Goal: Use online tool/utility

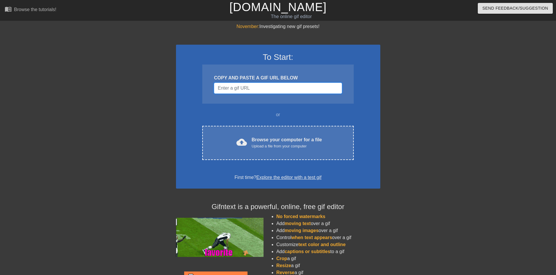
click at [242, 88] on input "Username" at bounding box center [278, 88] width 128 height 11
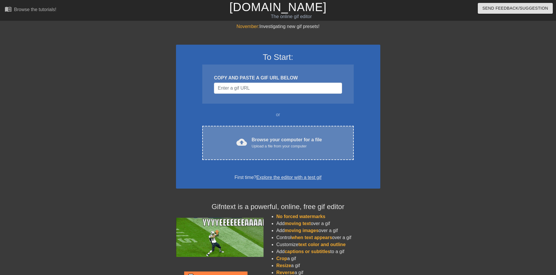
click at [276, 146] on div "Upload a file from your computer" at bounding box center [287, 146] width 70 height 6
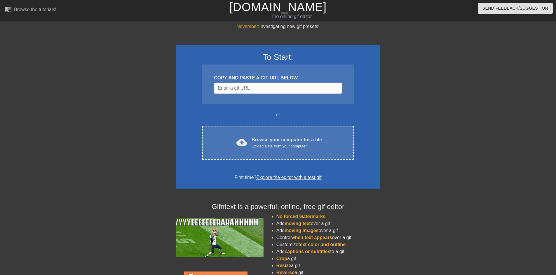
click at [246, 95] on div "COPY AND PASTE A GIF URL BELOW" at bounding box center [277, 84] width 151 height 39
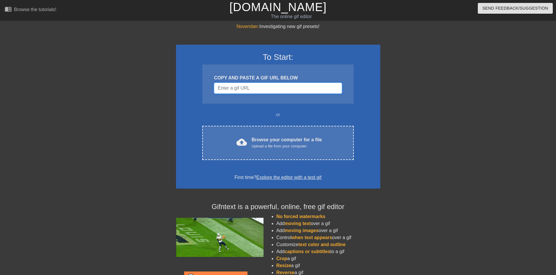
click at [245, 90] on input "Username" at bounding box center [278, 88] width 128 height 11
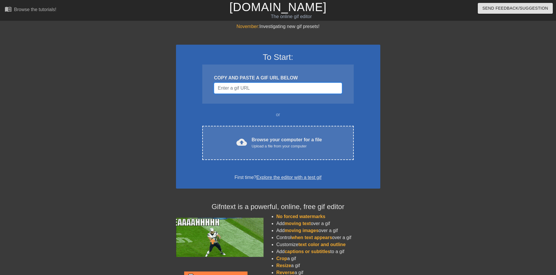
click at [244, 93] on input "Username" at bounding box center [278, 88] width 128 height 11
paste input "[URL][DOMAIN_NAME][DOMAIN_NAME]"
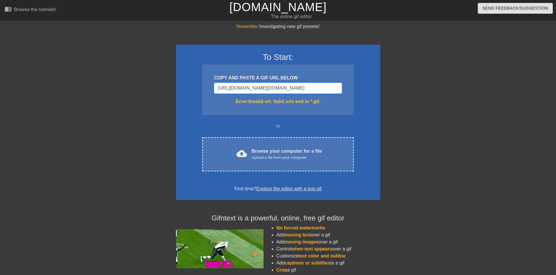
scroll to position [0, 206]
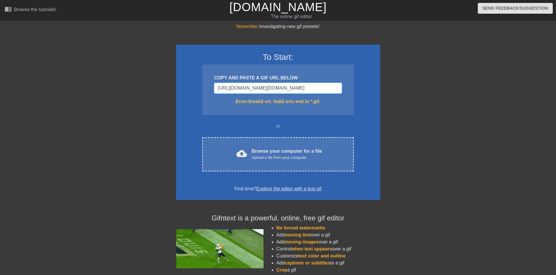
type input "[URL][DOMAIN_NAME][DOMAIN_NAME][DOMAIN_NAME]"
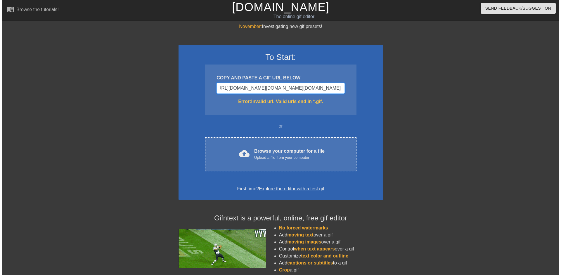
scroll to position [0, 201]
